Goal: Task Accomplishment & Management: Manage account settings

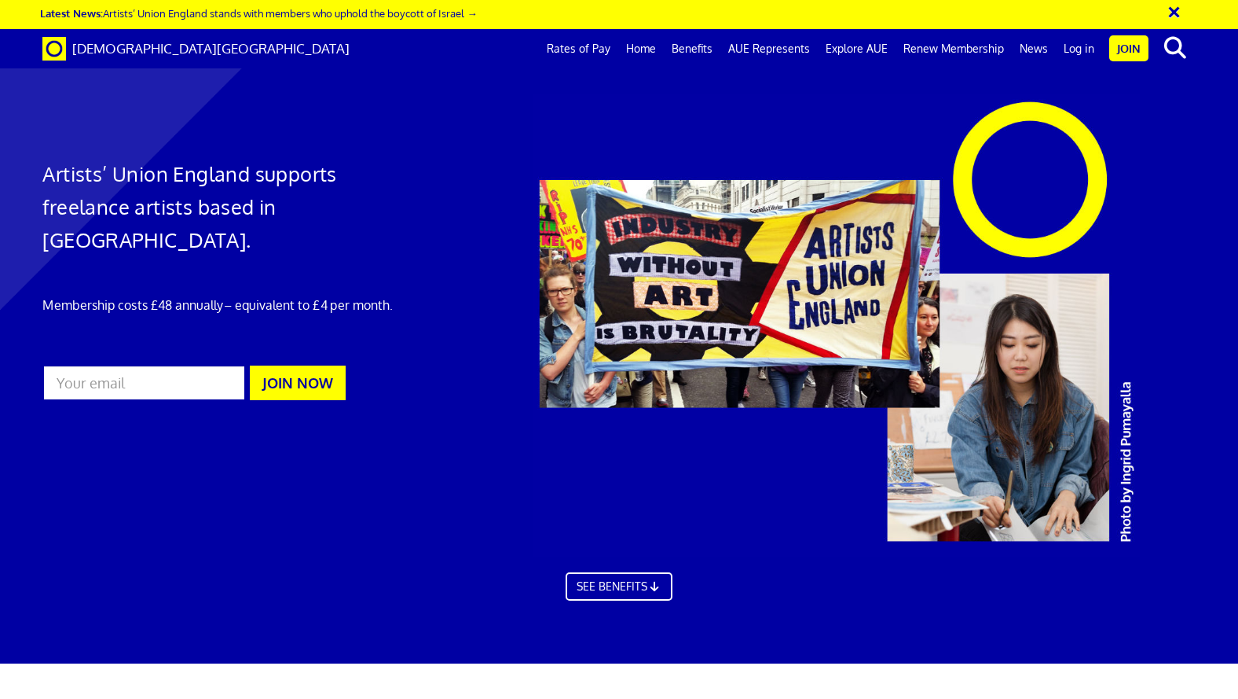
scroll to position [0, 13]
click at [1075, 46] on link "Log in" at bounding box center [1079, 48] width 46 height 39
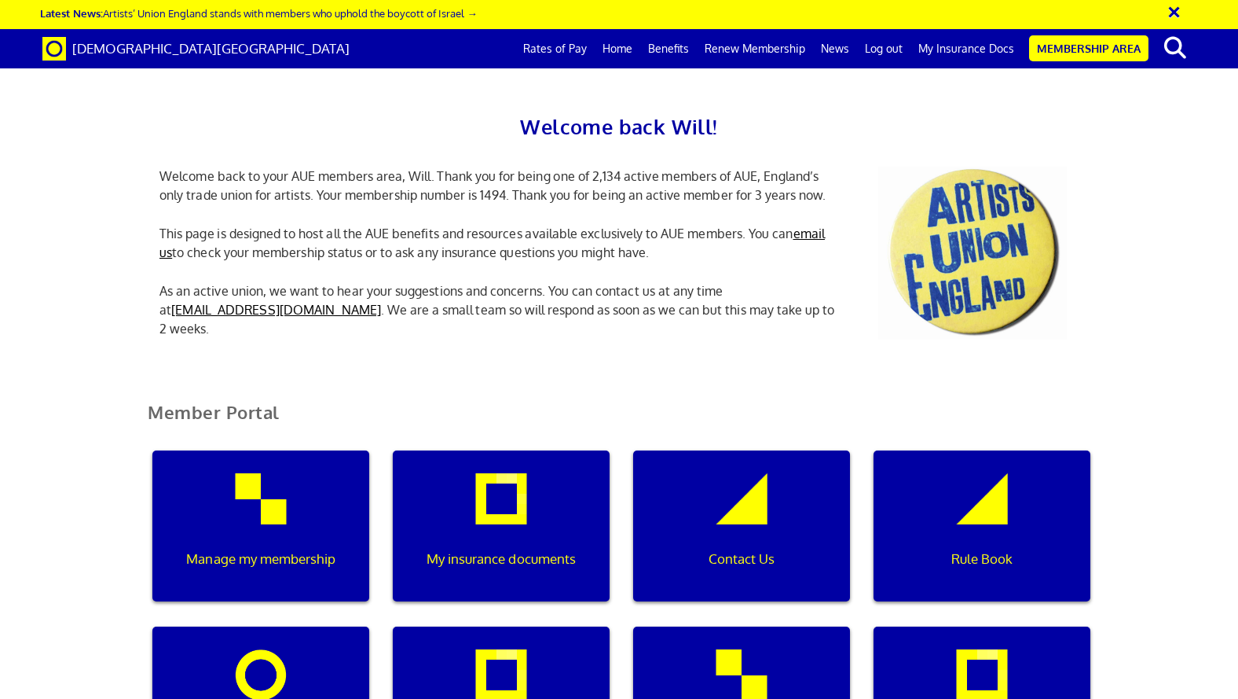
scroll to position [236, 0]
click at [310, 450] on div "Manage my membership" at bounding box center [260, 525] width 217 height 151
